Goal: Transaction & Acquisition: Purchase product/service

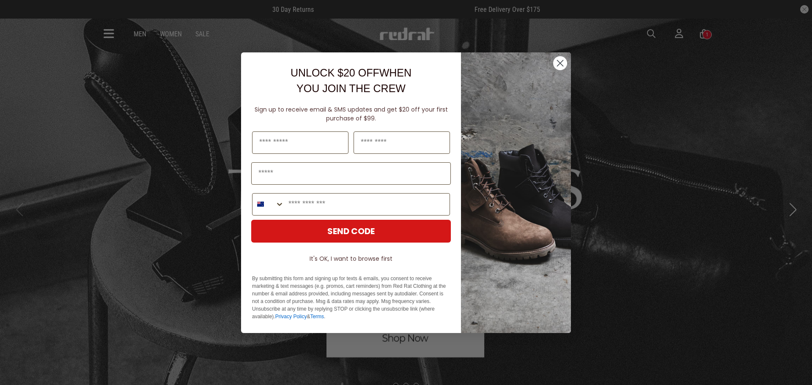
click at [160, 46] on div "Close dialog UNLOCK $20 OFF WHEN YOU JOIN THE CREW Sign up to receive email & S…" at bounding box center [406, 192] width 812 height 385
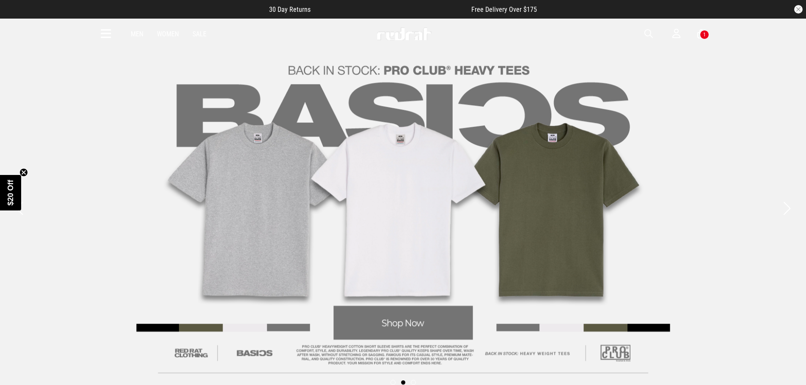
click at [701, 36] on div "1" at bounding box center [704, 34] width 9 height 9
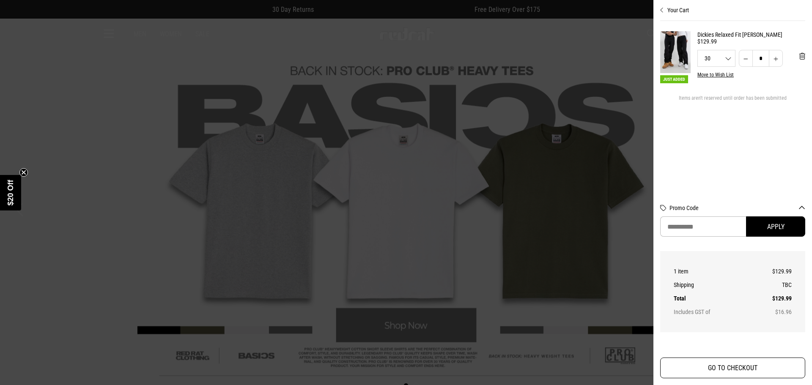
click at [748, 364] on button "GO TO CHECKOUT" at bounding box center [733, 368] width 145 height 21
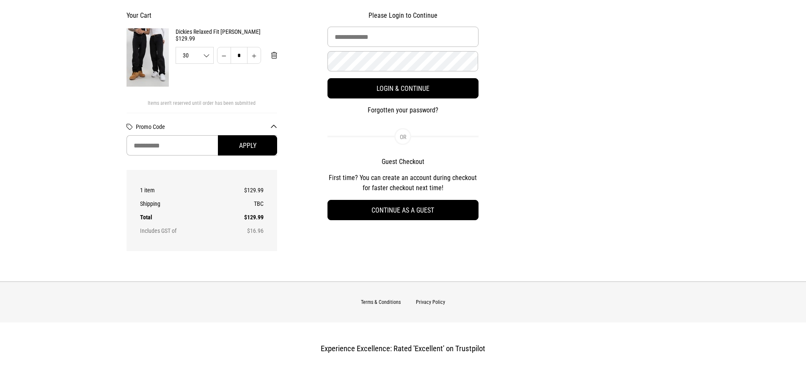
scroll to position [85, 0]
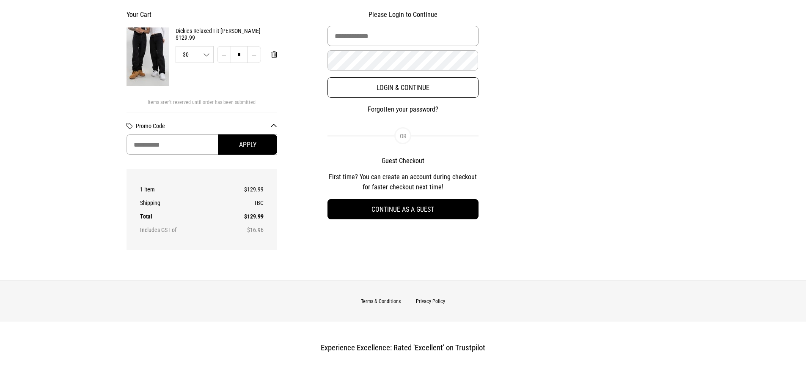
type input "**********"
click at [400, 86] on button "Login & Continue" at bounding box center [403, 87] width 151 height 20
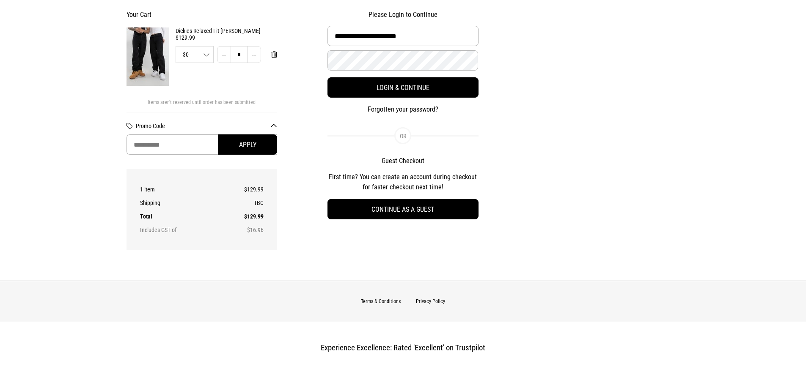
select select "**********"
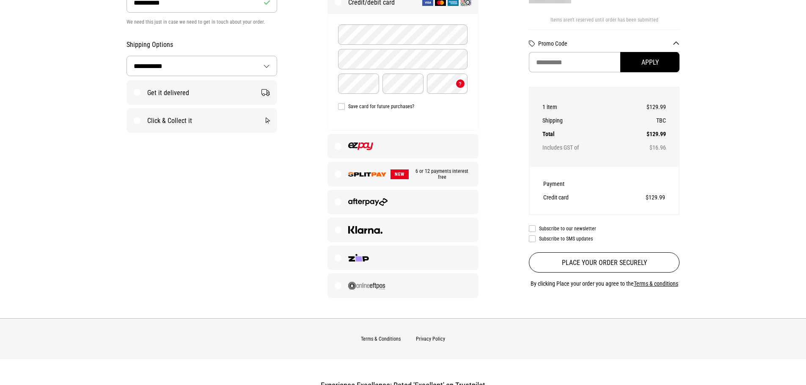
scroll to position [168, 0]
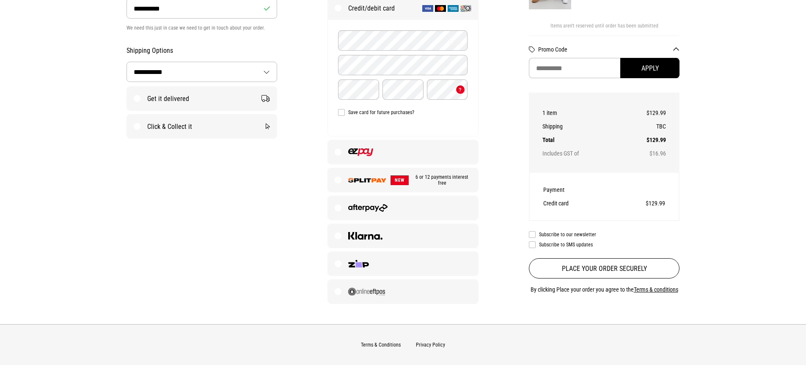
click at [340, 152] on label at bounding box center [403, 152] width 150 height 24
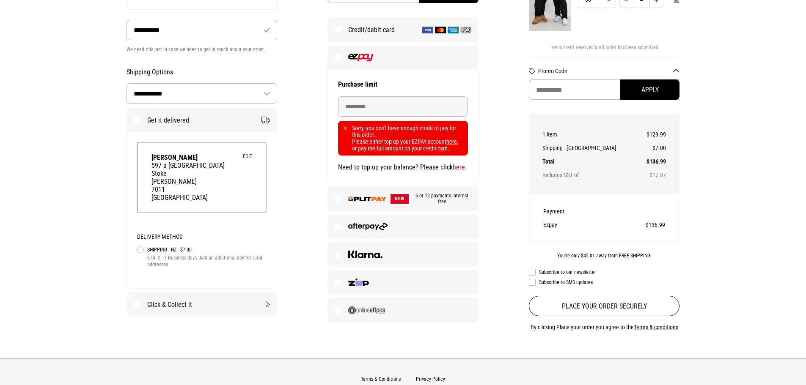
scroll to position [126, 0]
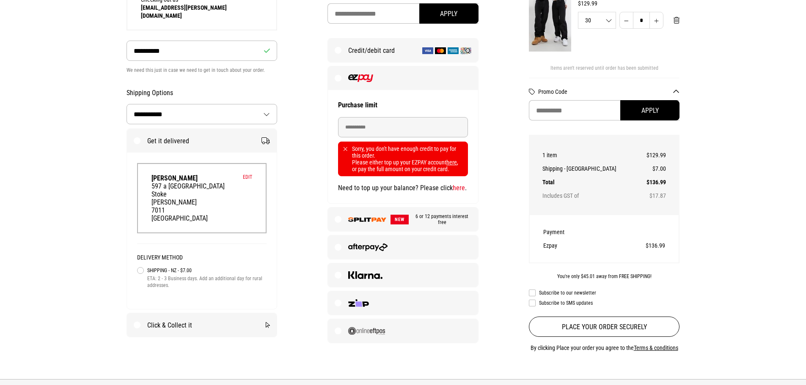
click at [141, 266] on label "Shipping - NZ - $7.00 ETA: 2 - 3 Business days. Add an additional day for rural…" at bounding box center [202, 277] width 130 height 23
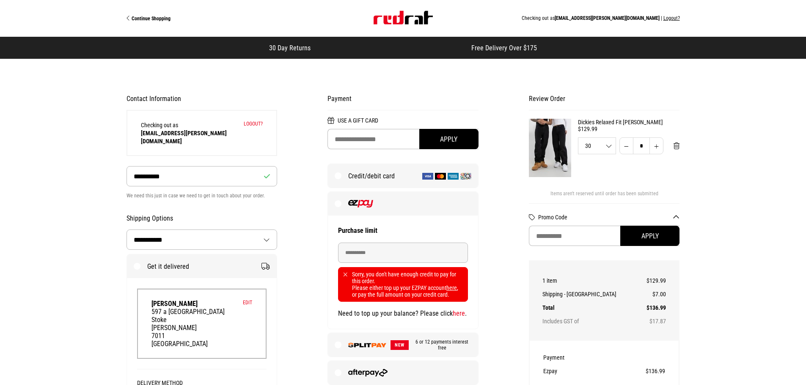
scroll to position [0, 0]
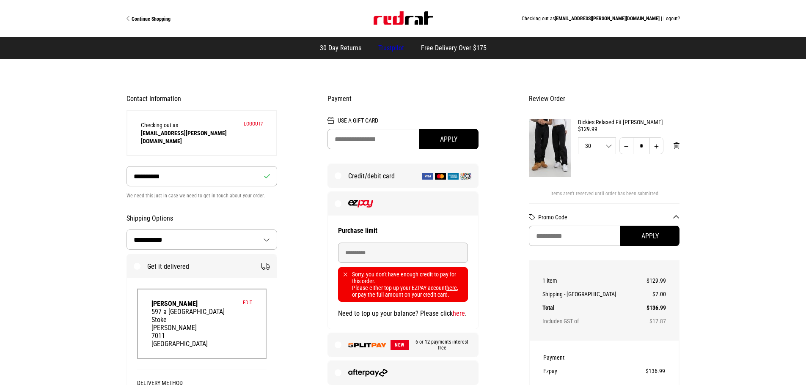
select select "**********"
click at [148, 21] on span "Continue Shopping" at bounding box center [151, 19] width 39 height 6
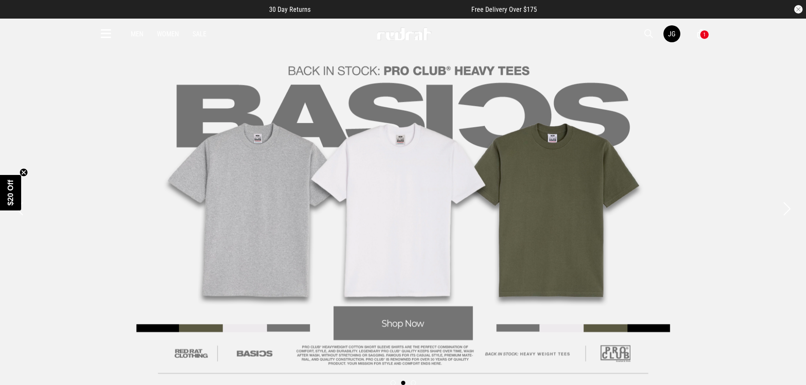
click at [94, 190] on link "2 / 3" at bounding box center [403, 209] width 806 height 383
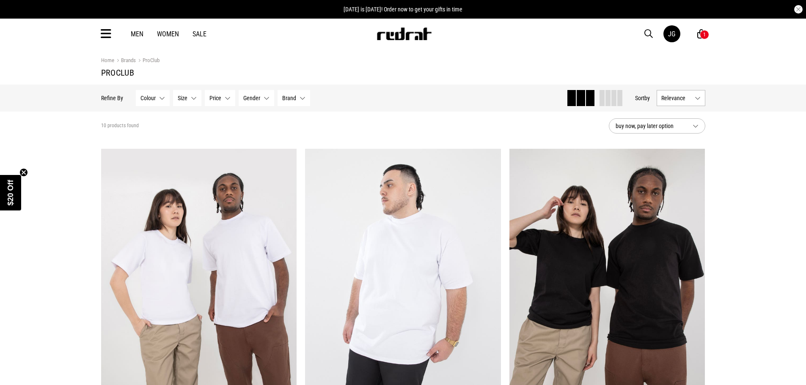
click at [136, 33] on link "Men" at bounding box center [137, 34] width 13 height 8
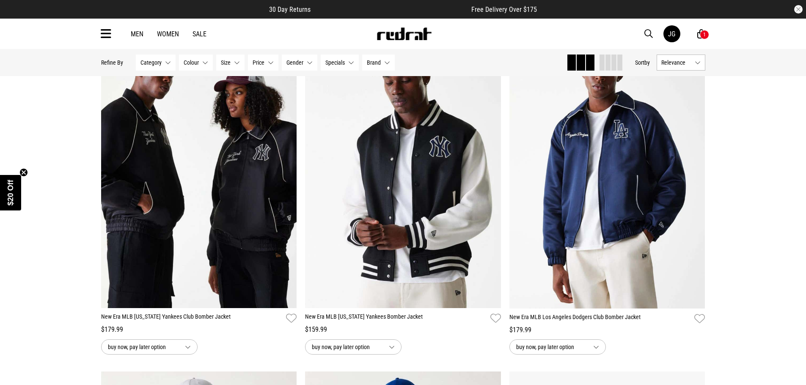
scroll to position [804, 0]
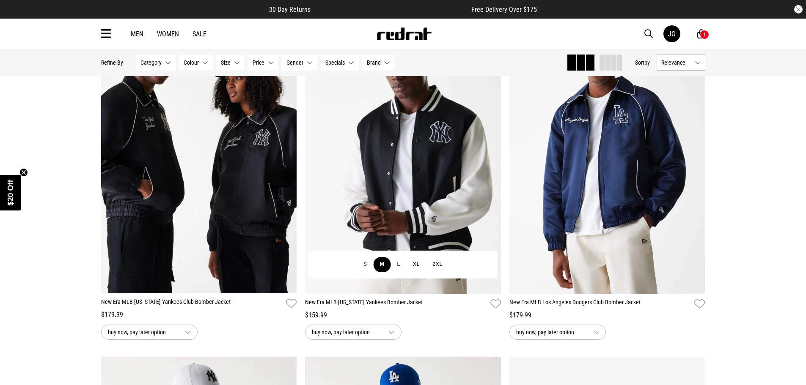
click at [378, 264] on button "M" at bounding box center [382, 264] width 17 height 15
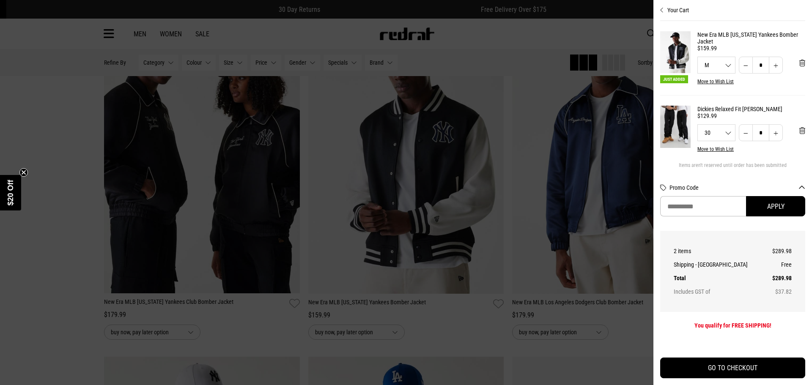
click at [80, 275] on div at bounding box center [406, 192] width 812 height 385
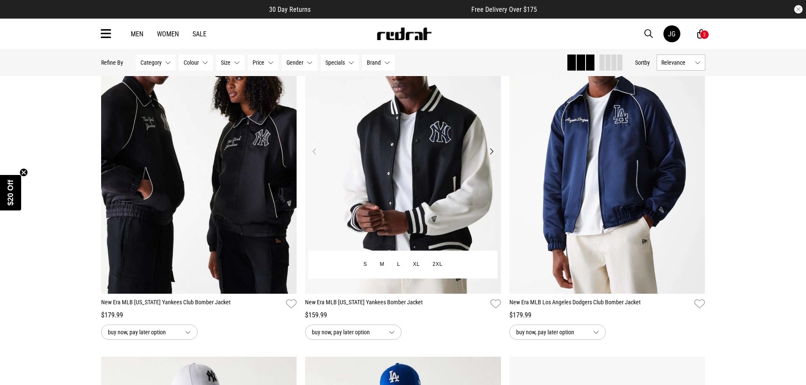
click at [491, 154] on button "Next" at bounding box center [491, 151] width 11 height 10
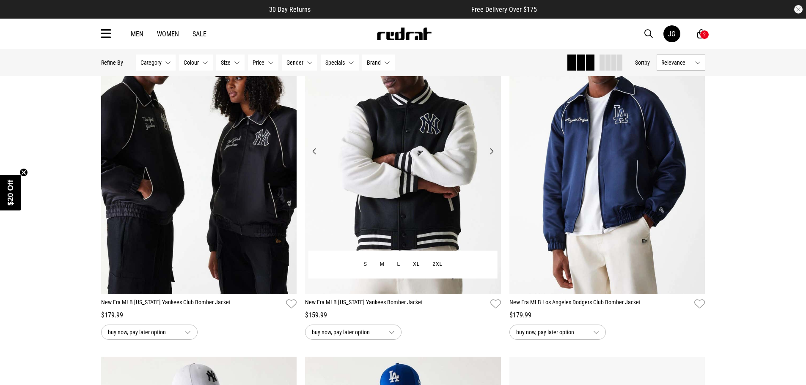
click at [491, 154] on button "Next" at bounding box center [491, 151] width 11 height 10
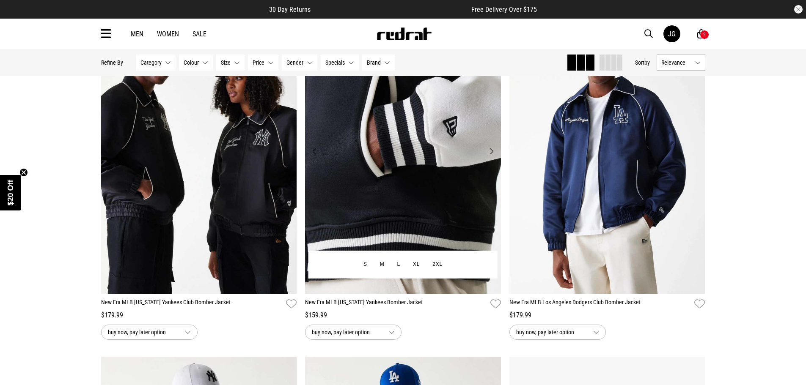
click at [491, 154] on button "Next" at bounding box center [491, 151] width 11 height 10
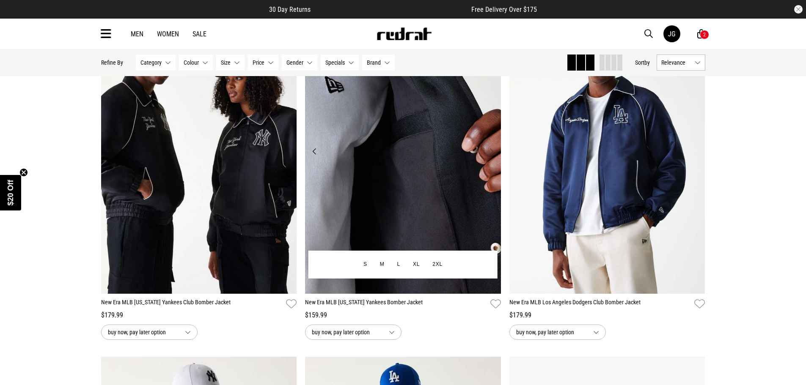
click at [491, 154] on button "Next" at bounding box center [491, 151] width 11 height 10
click at [491, 152] on button "Next" at bounding box center [491, 151] width 11 height 10
click at [317, 154] on button "Previous" at bounding box center [314, 151] width 11 height 10
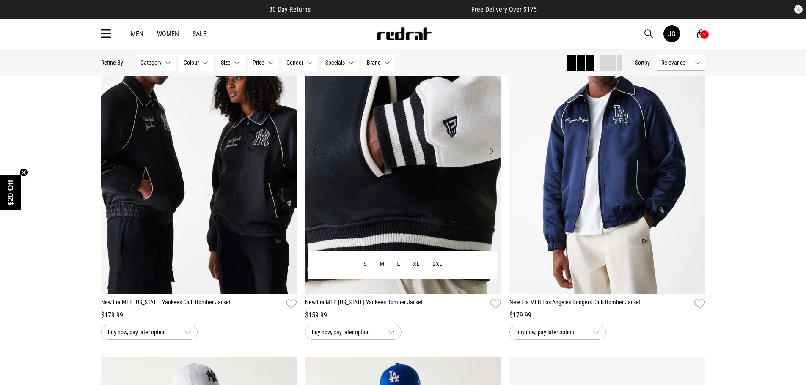
click at [317, 154] on button "Previous" at bounding box center [314, 151] width 11 height 10
click at [314, 157] on button "Previous" at bounding box center [314, 151] width 11 height 10
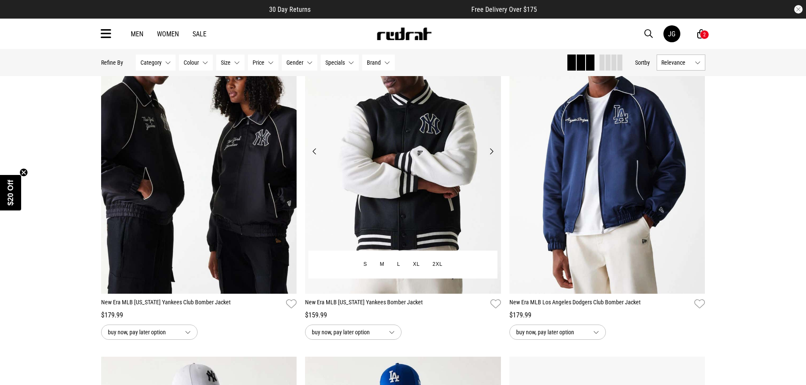
click at [314, 157] on button "Previous" at bounding box center [314, 151] width 11 height 10
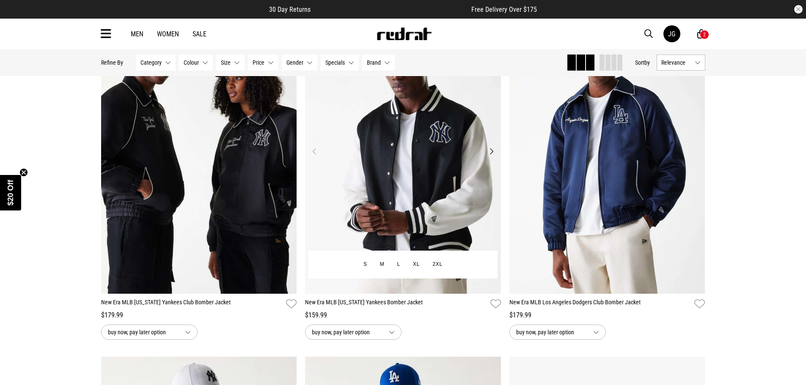
click at [314, 157] on button "Previous" at bounding box center [314, 151] width 11 height 10
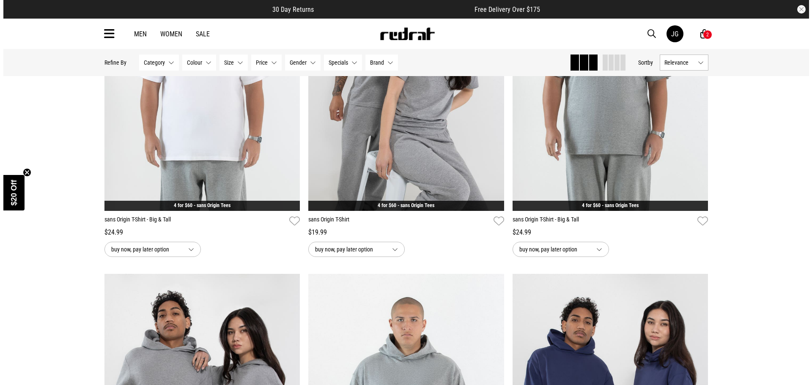
scroll to position [1608, 0]
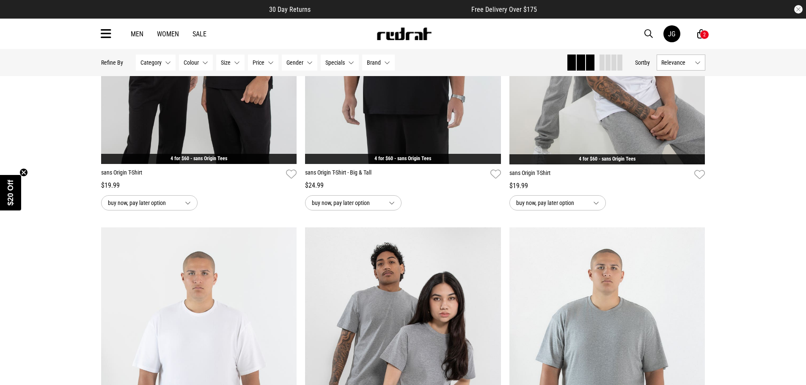
click at [701, 34] on div "2" at bounding box center [704, 34] width 9 height 9
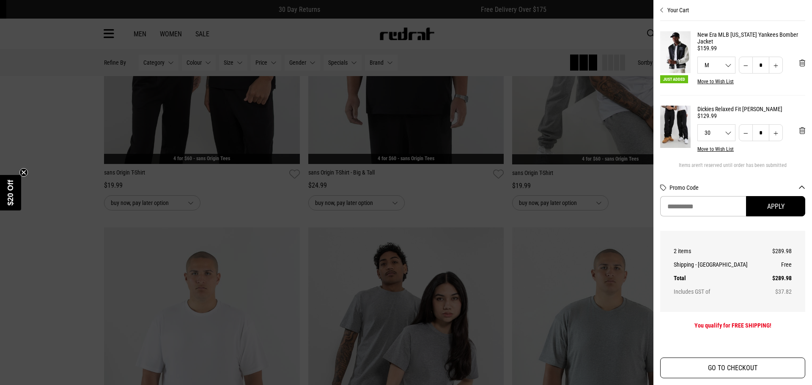
click at [705, 374] on button "GO TO CHECKOUT" at bounding box center [733, 368] width 145 height 21
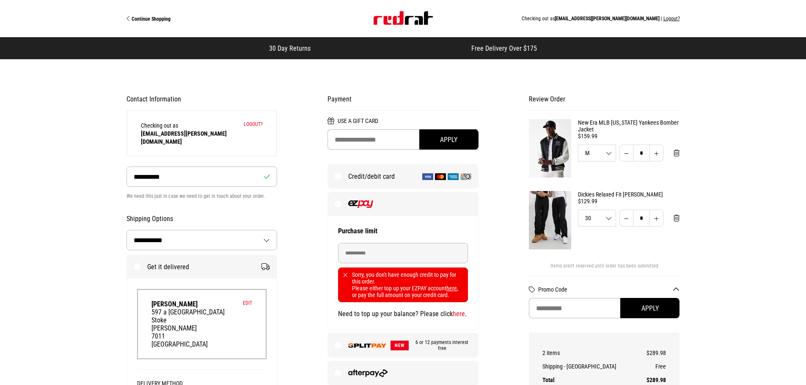
select select "**********"
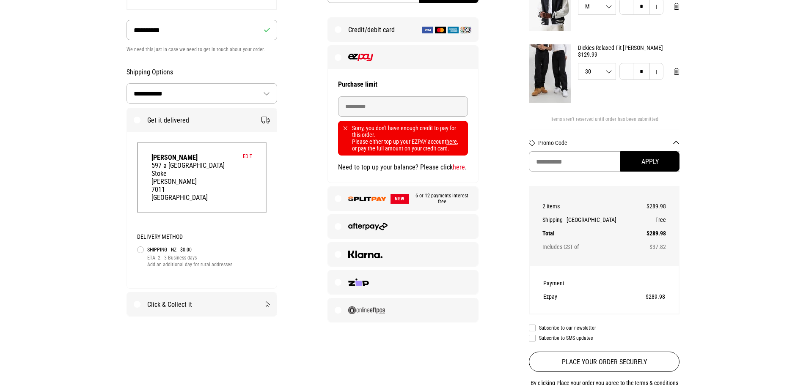
scroll to position [127, 0]
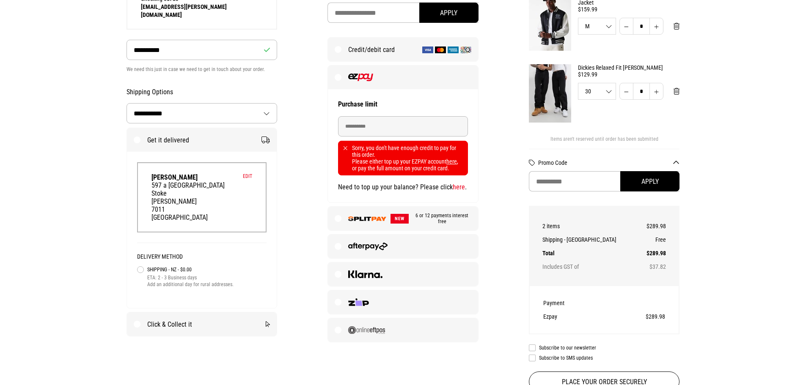
click at [468, 163] on div "**********" at bounding box center [403, 145] width 150 height 113
click at [339, 81] on label at bounding box center [403, 78] width 150 height 24
click at [336, 221] on label "NEW 6 or 12 payments interest free" at bounding box center [403, 219] width 150 height 24
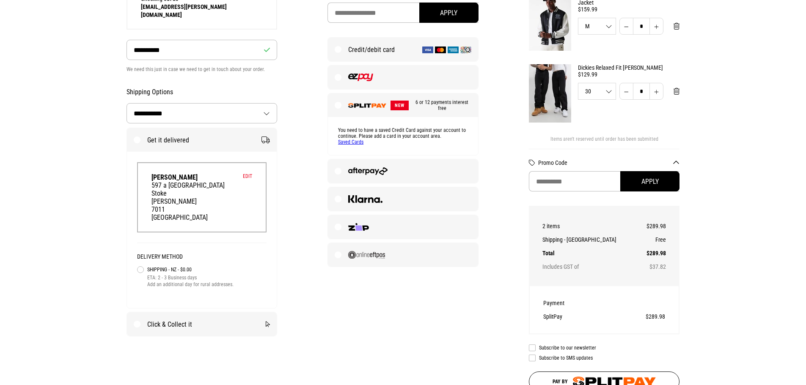
drag, startPoint x: 370, startPoint y: 130, endPoint x: 459, endPoint y: 137, distance: 89.1
click at [459, 137] on div "You need to have a saved Credit Card against your account to continue. Please a…" at bounding box center [403, 136] width 150 height 38
click at [458, 141] on div "You need to have a saved Credit Card against your account to continue. Please a…" at bounding box center [403, 136] width 150 height 38
click at [336, 76] on label at bounding box center [403, 78] width 150 height 24
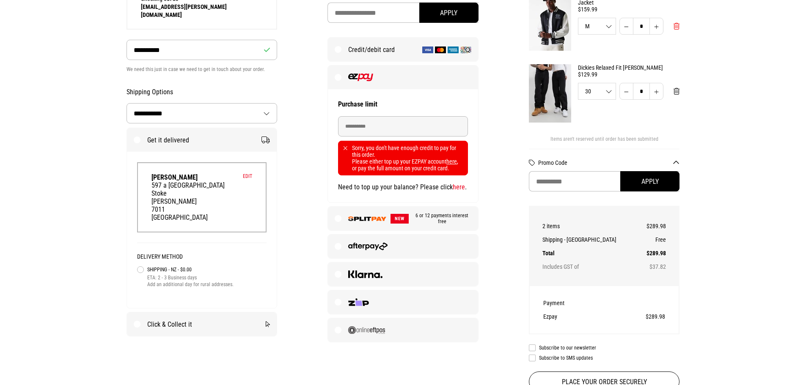
click at [680, 28] on button "Remove from cart" at bounding box center [676, 26] width 19 height 17
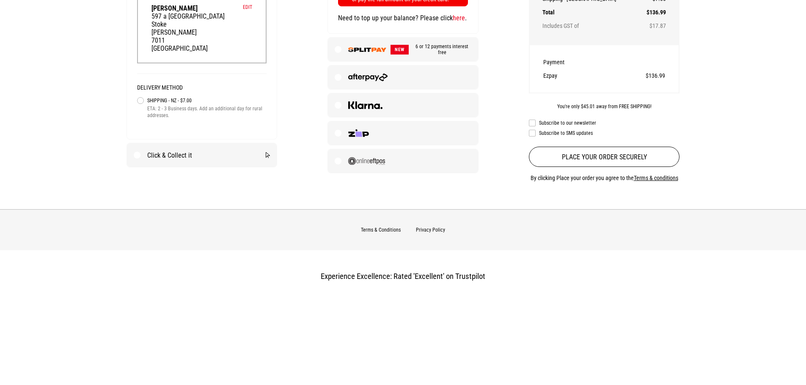
scroll to position [0, 0]
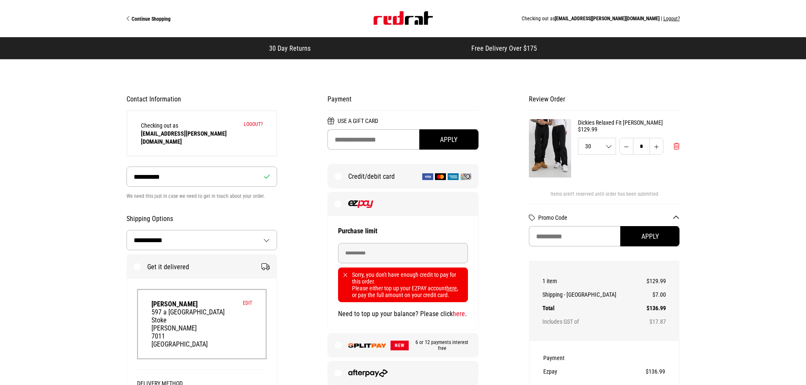
click at [678, 144] on span "Remove from cart" at bounding box center [677, 147] width 6 height 8
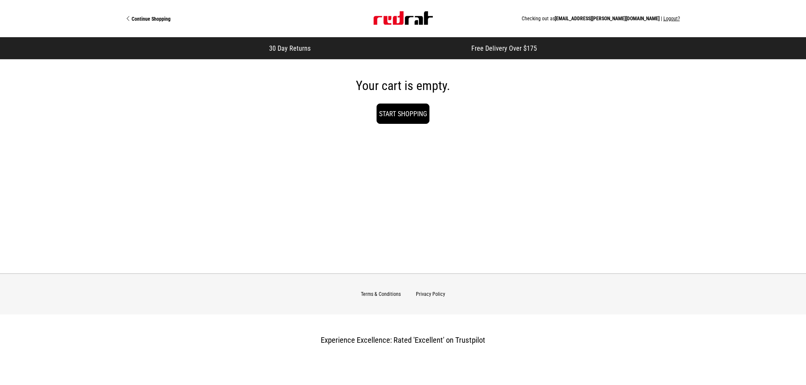
click at [160, 22] on div "Continue Shopping Checking out as jemma.gillon@hotmail.com | Logout?" at bounding box center [403, 18] width 553 height 37
click at [168, 20] on span "Continue Shopping" at bounding box center [151, 19] width 39 height 6
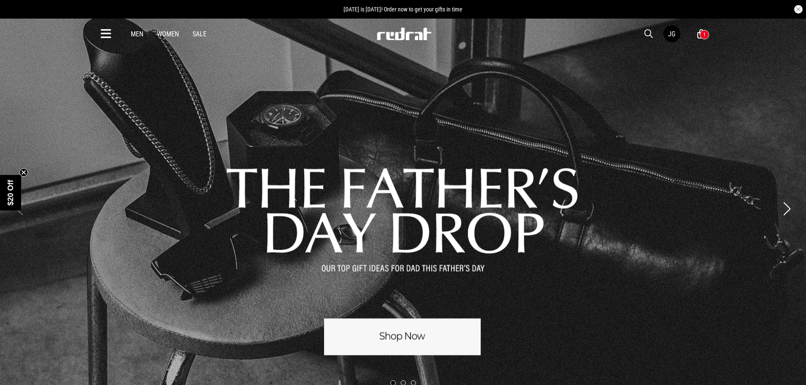
click at [702, 38] on div "1" at bounding box center [704, 34] width 9 height 9
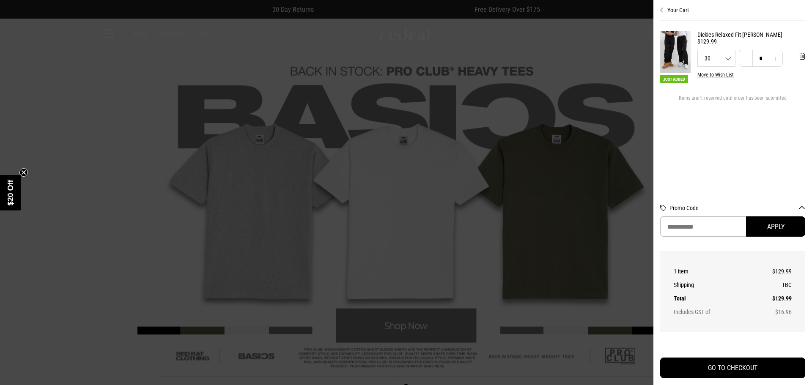
click at [721, 77] on button "Move to Wish List" at bounding box center [716, 75] width 36 height 6
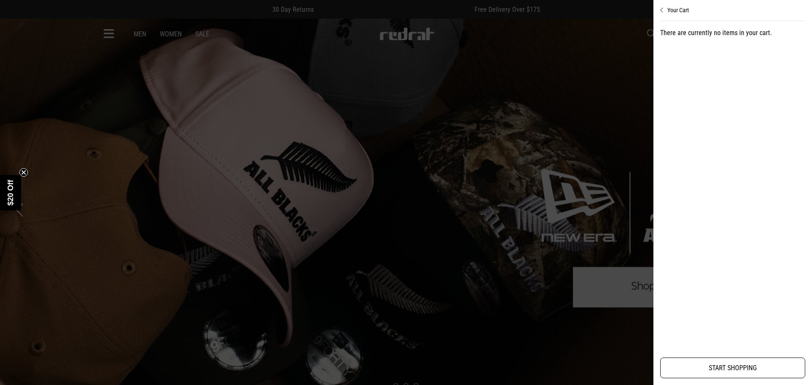
click at [729, 370] on link "START SHOPPING" at bounding box center [733, 368] width 145 height 21
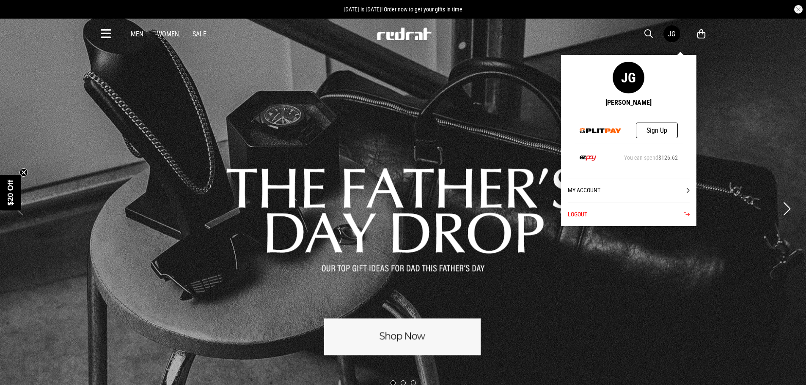
click at [674, 33] on div "JG" at bounding box center [671, 34] width 7 height 8
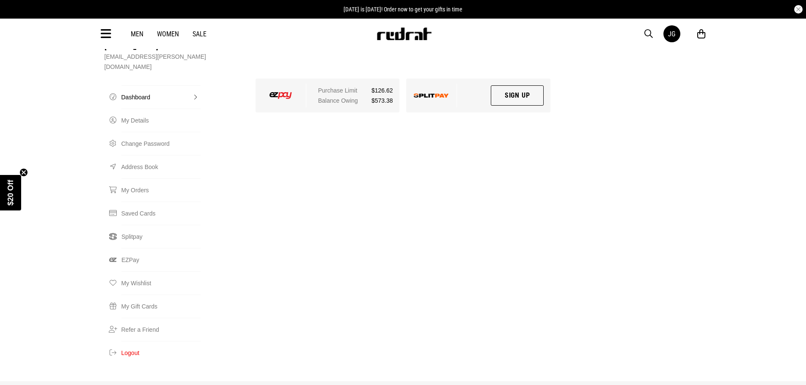
scroll to position [85, 0]
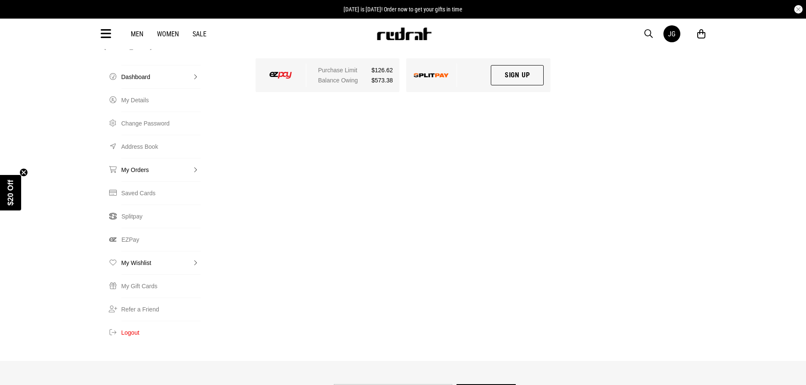
click at [128, 251] on link "My Wishlist" at bounding box center [160, 262] width 79 height 23
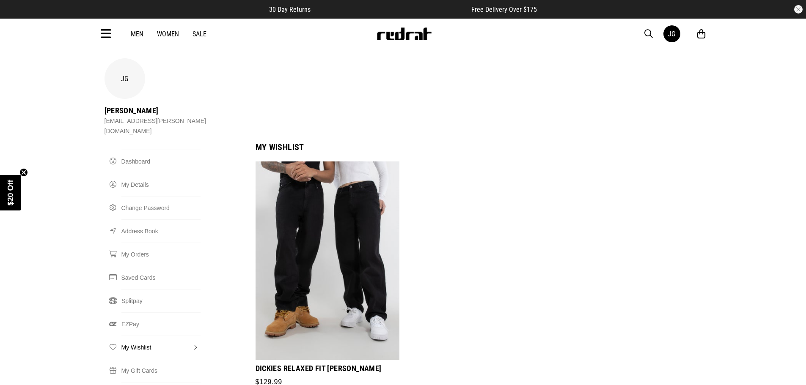
click at [137, 33] on link "Men" at bounding box center [137, 34] width 13 height 8
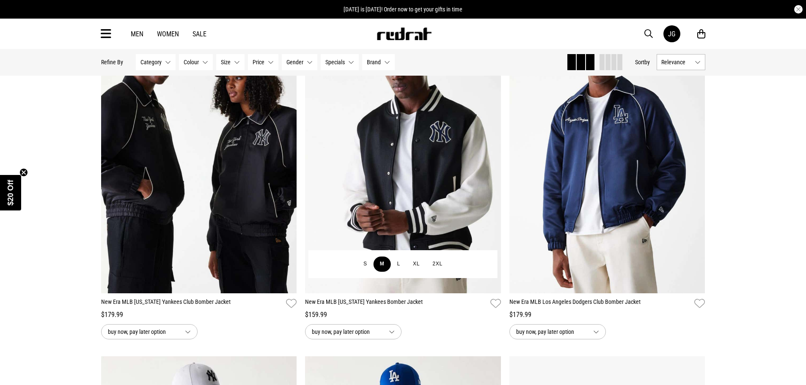
click at [379, 266] on button "M" at bounding box center [382, 264] width 17 height 15
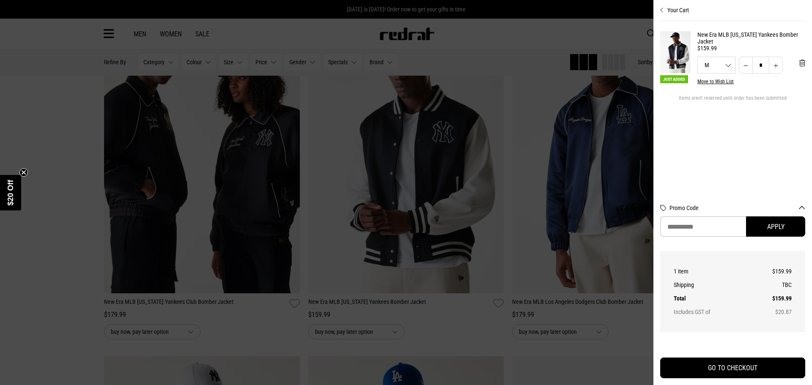
click at [363, 281] on div at bounding box center [406, 192] width 812 height 385
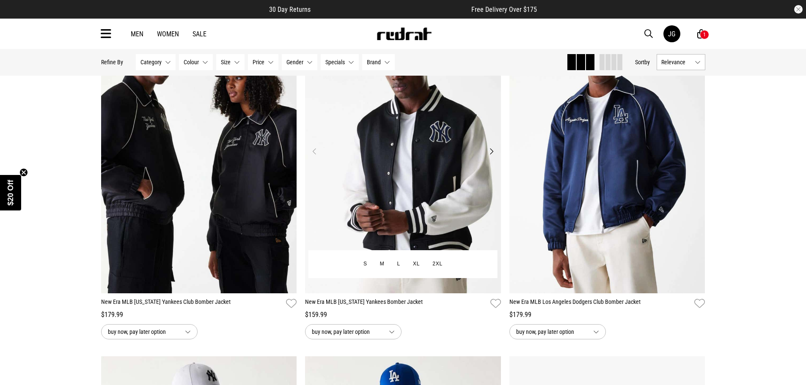
click at [416, 182] on img at bounding box center [403, 156] width 196 height 274
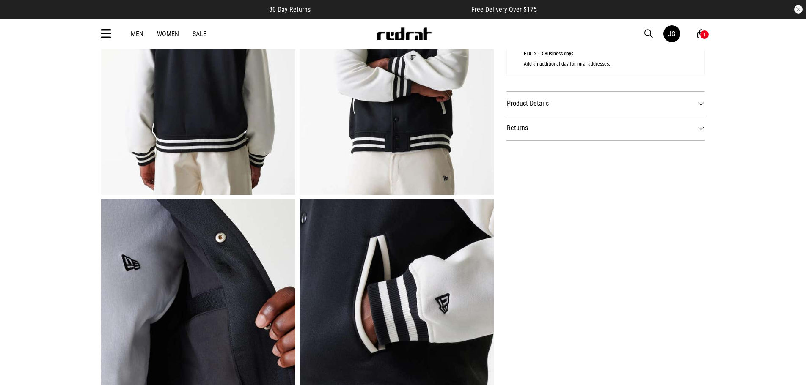
scroll to position [254, 0]
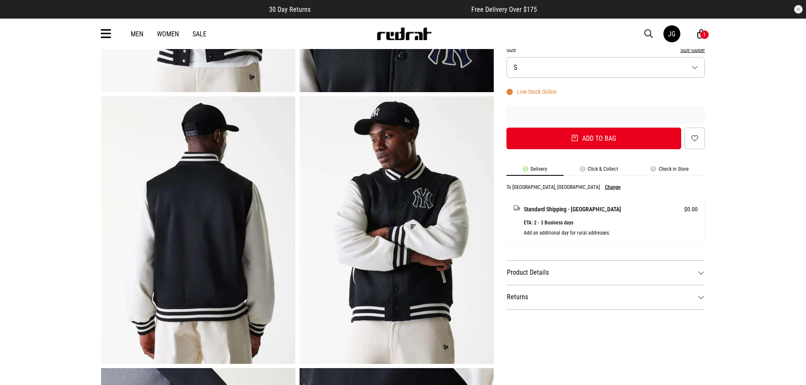
click at [569, 263] on dt "Product Details" at bounding box center [606, 273] width 199 height 25
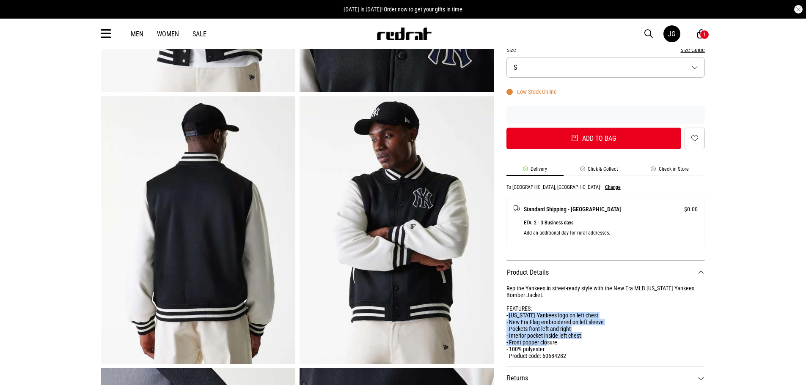
drag, startPoint x: 513, startPoint y: 300, endPoint x: 606, endPoint y: 333, distance: 98.9
click at [606, 333] on div "Rep the Yankees in street-ready style with the New Era MLB New York Yankees Bom…" at bounding box center [606, 322] width 199 height 74
click at [607, 336] on div "Rep the Yankees in street-ready style with the New Era MLB New York Yankees Bom…" at bounding box center [606, 322] width 199 height 74
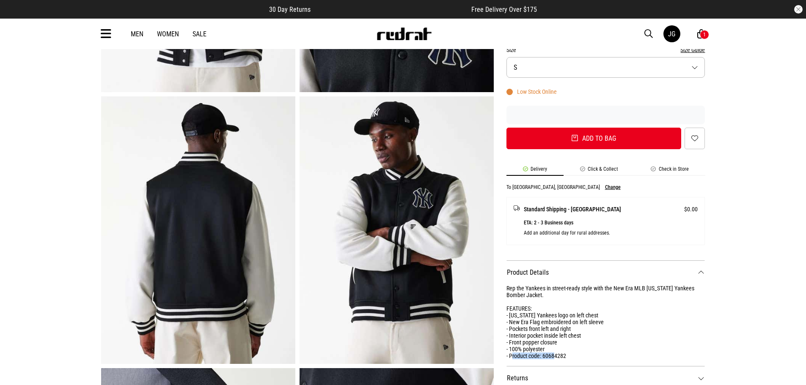
drag, startPoint x: 522, startPoint y: 343, endPoint x: 603, endPoint y: 344, distance: 80.4
click at [600, 345] on div "Rep the Yankees in street-ready style with the New Era MLB New York Yankees Bom…" at bounding box center [606, 322] width 199 height 74
click at [610, 341] on div "Rep the Yankees in street-ready style with the New Era MLB New York Yankees Bom…" at bounding box center [606, 322] width 199 height 74
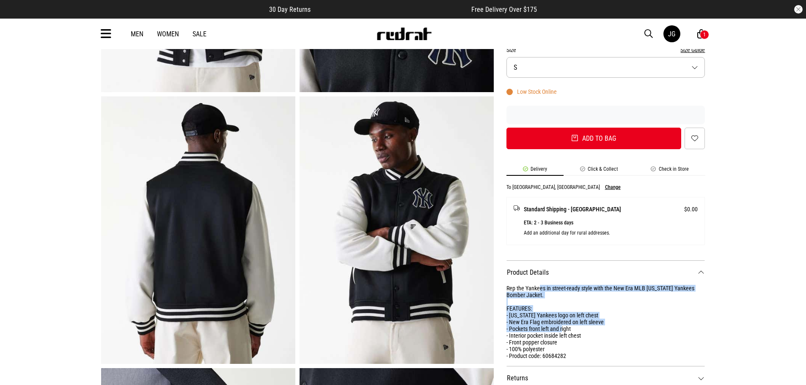
drag, startPoint x: 539, startPoint y: 273, endPoint x: 665, endPoint y: 318, distance: 133.8
click at [665, 318] on div "Rep the Yankees in street-ready style with the New Era MLB New York Yankees Bom…" at bounding box center [606, 322] width 199 height 74
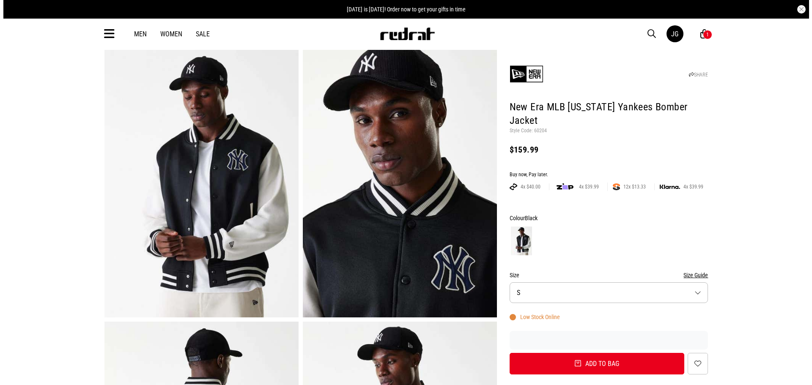
scroll to position [0, 0]
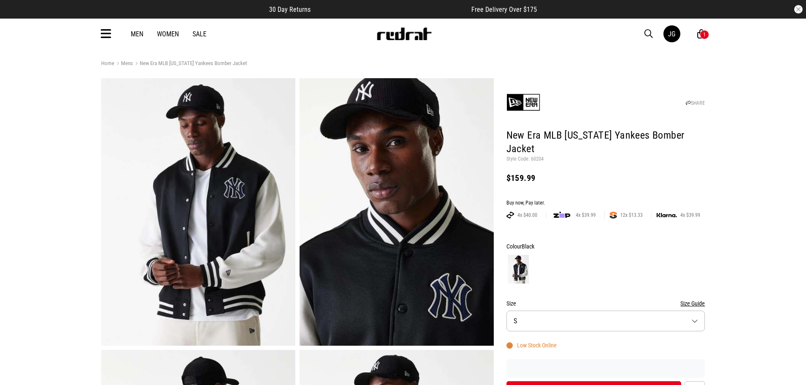
click at [116, 30] on div "Men Women Sale JG Hi, Jemma New Back Footwear Back Mens Back Womens Back Youth …" at bounding box center [403, 34] width 618 height 30
click at [103, 38] on icon at bounding box center [106, 34] width 11 height 14
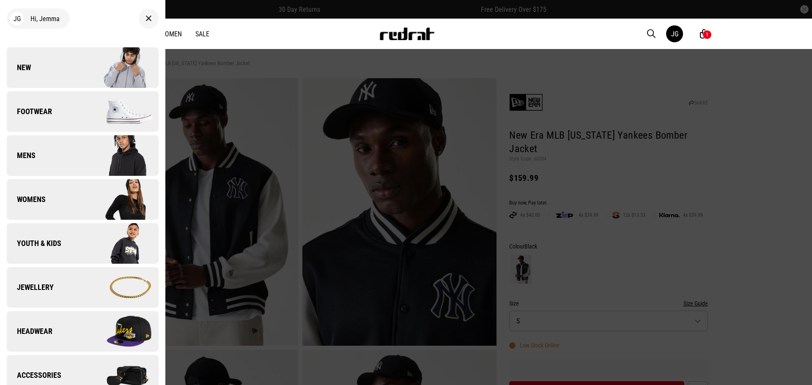
click at [567, 303] on div at bounding box center [406, 192] width 812 height 385
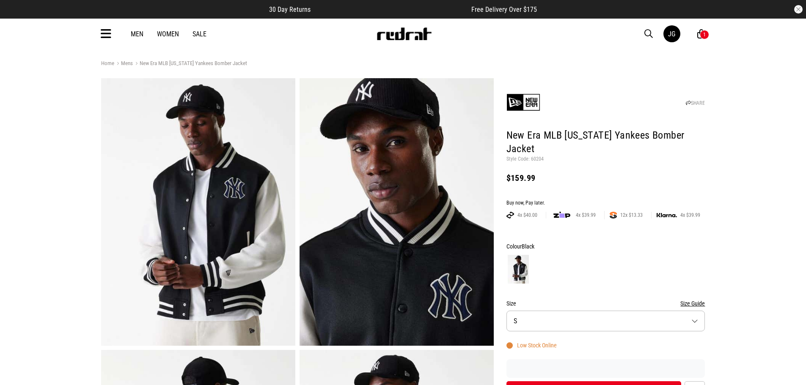
click at [573, 311] on button "Size S" at bounding box center [606, 321] width 199 height 21
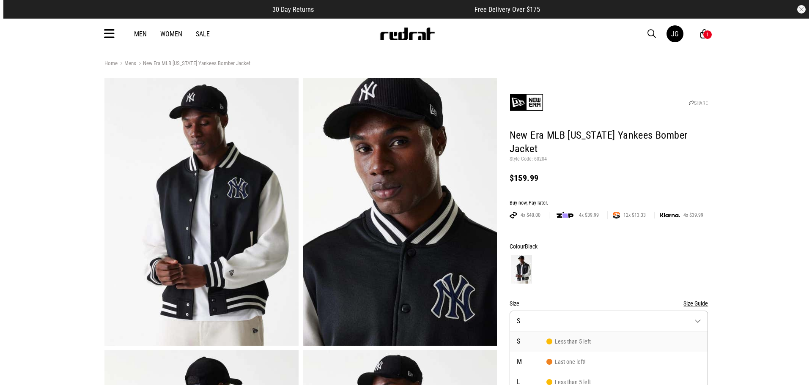
scroll to position [34, 0]
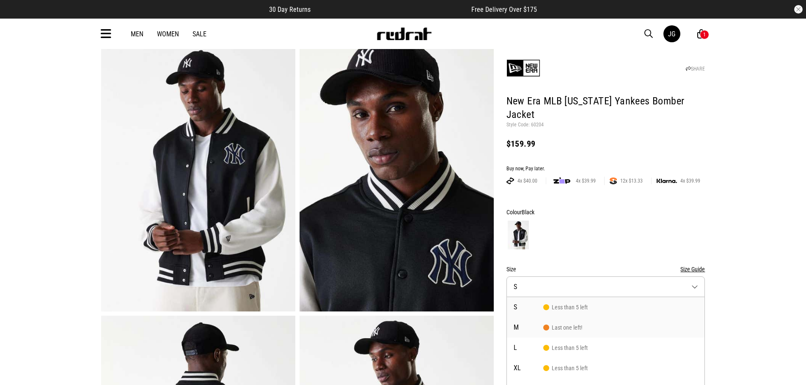
click at [573, 325] on span "Last one left!" at bounding box center [562, 328] width 39 height 7
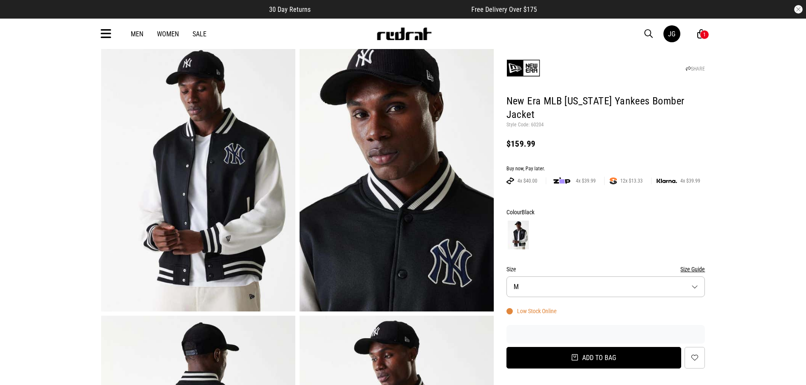
click at [608, 347] on button "Add to bag" at bounding box center [594, 358] width 175 height 22
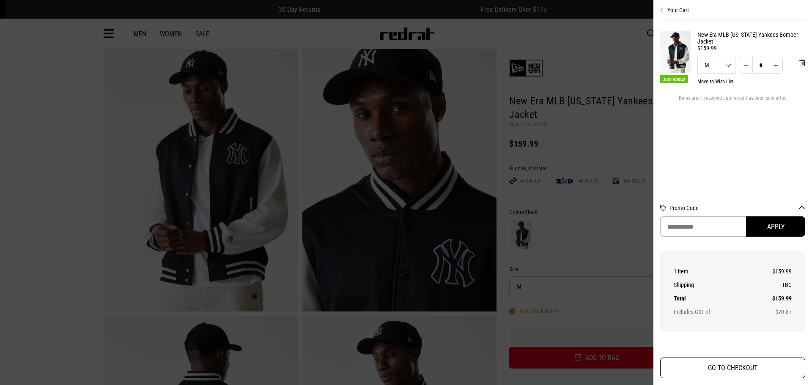
click at [737, 371] on button "GO TO CHECKOUT" at bounding box center [733, 368] width 145 height 21
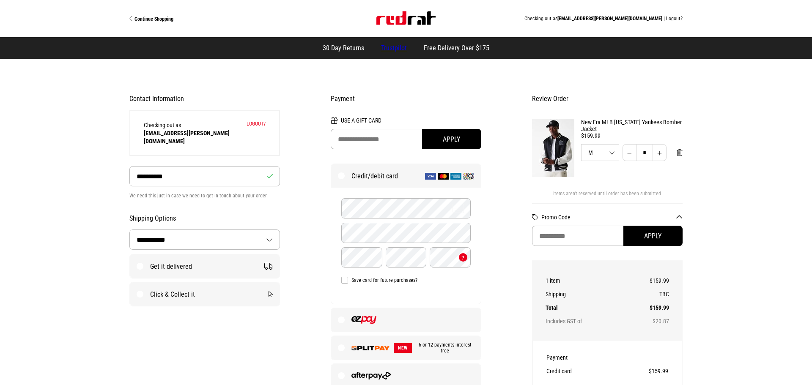
select select "**********"
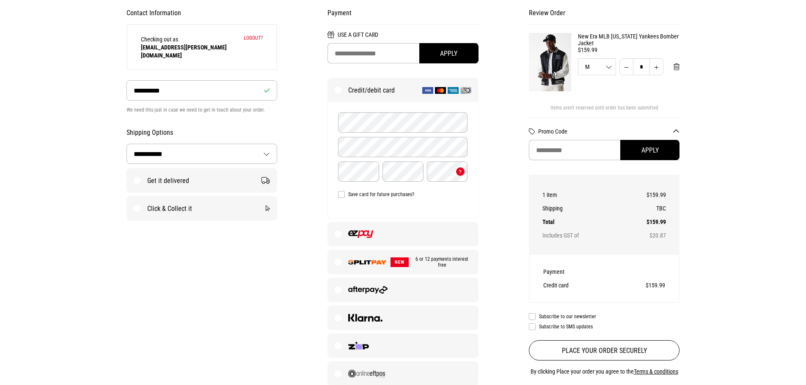
scroll to position [212, 0]
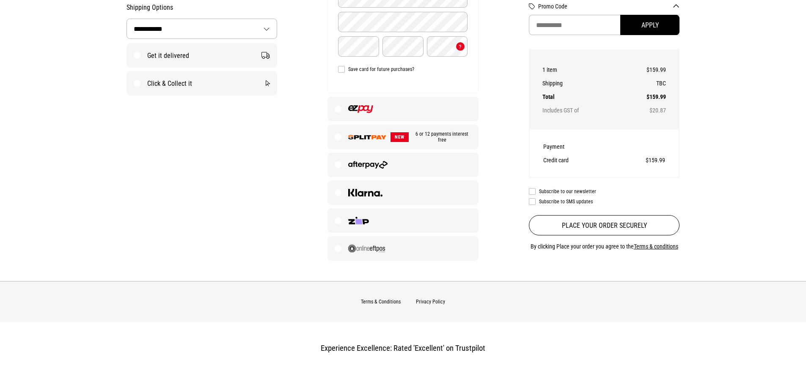
click at [342, 162] on label at bounding box center [403, 165] width 150 height 24
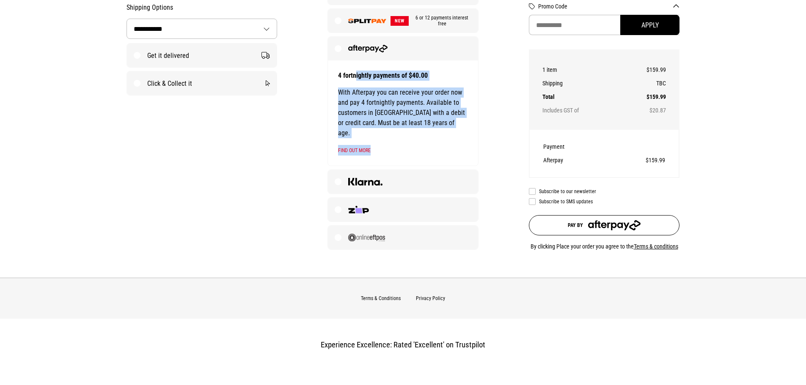
drag, startPoint x: 355, startPoint y: 78, endPoint x: 427, endPoint y: 138, distance: 92.9
click at [427, 138] on div "4 fortnightly payments of $40.00 With Afterpay you can receive your order now a…" at bounding box center [403, 113] width 150 height 105
click at [430, 145] on p "Find out more" at bounding box center [403, 150] width 130 height 11
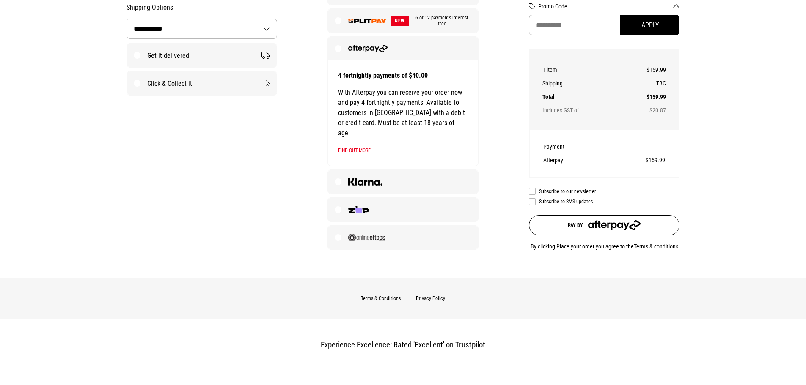
scroll to position [0, 0]
